Goal: Book appointment/travel/reservation

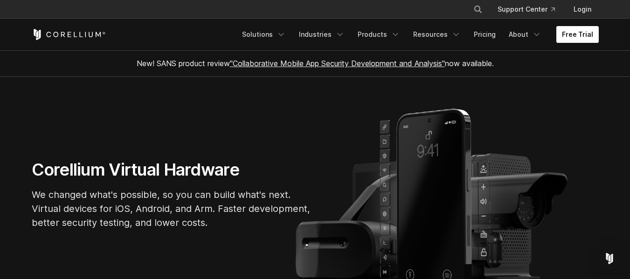
click at [576, 35] on link "Free Trial" at bounding box center [577, 34] width 42 height 17
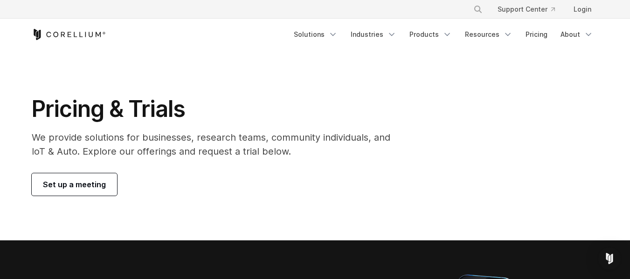
click at [88, 178] on link "Set up a meeting" at bounding box center [74, 184] width 85 height 22
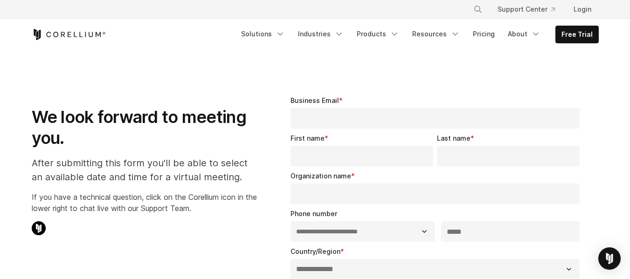
select select "**"
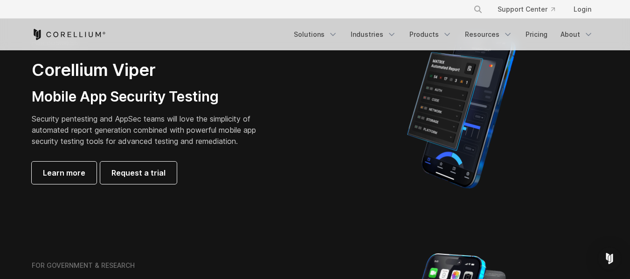
scroll to position [241, 0]
